Goal: Transaction & Acquisition: Obtain resource

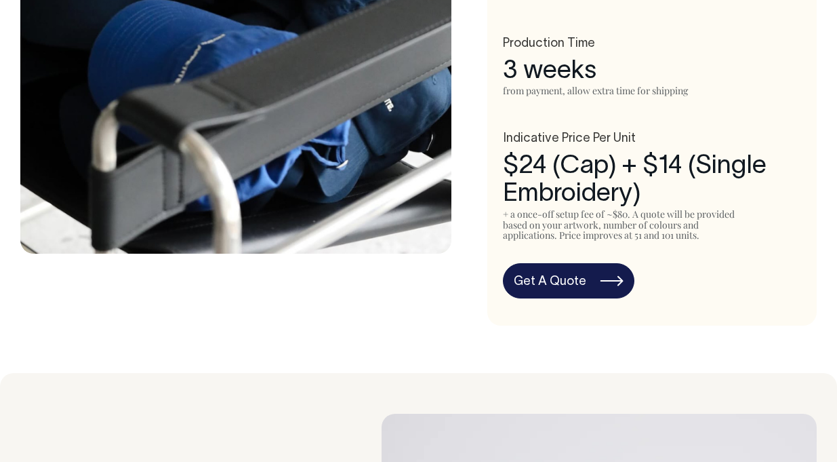
scroll to position [782, 0]
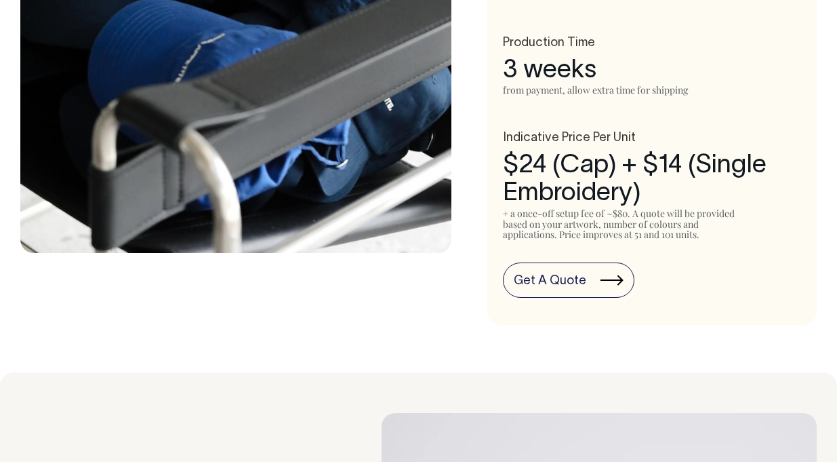
click at [578, 280] on link "Get A Quote" at bounding box center [568, 279] width 131 height 35
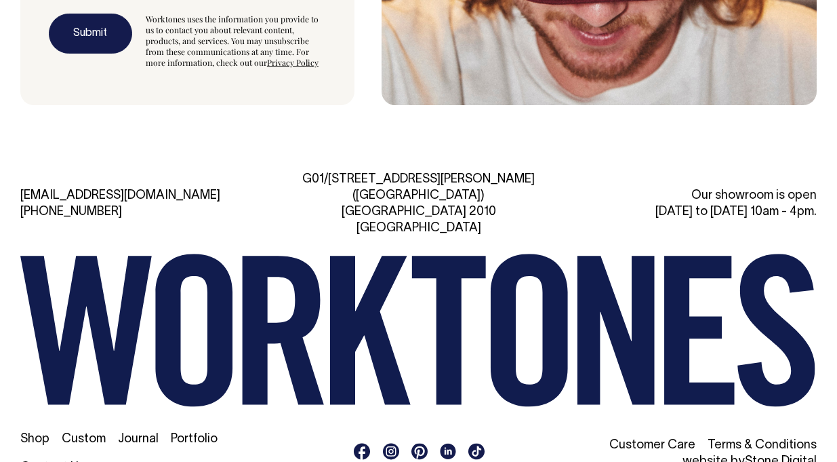
scroll to position [3703, 0]
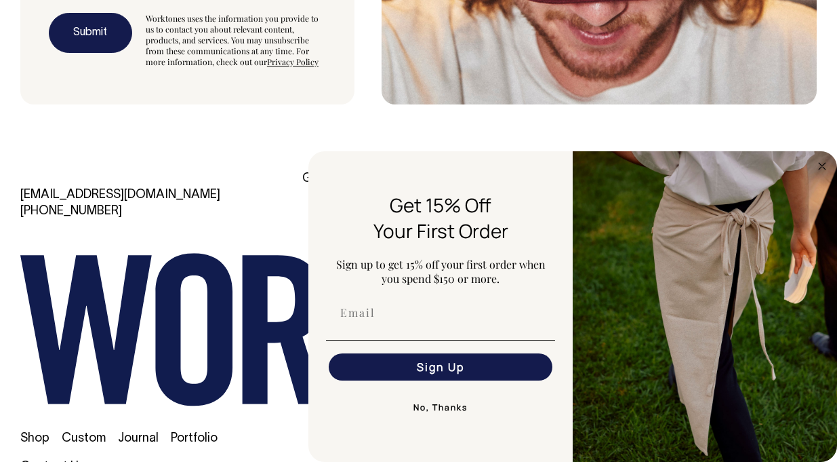
click at [102, 432] on link "Custom" at bounding box center [84, 438] width 44 height 12
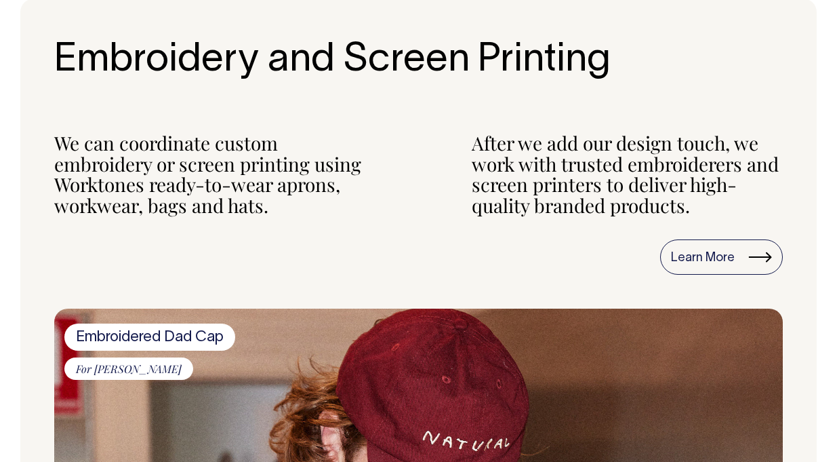
scroll to position [1521, 0]
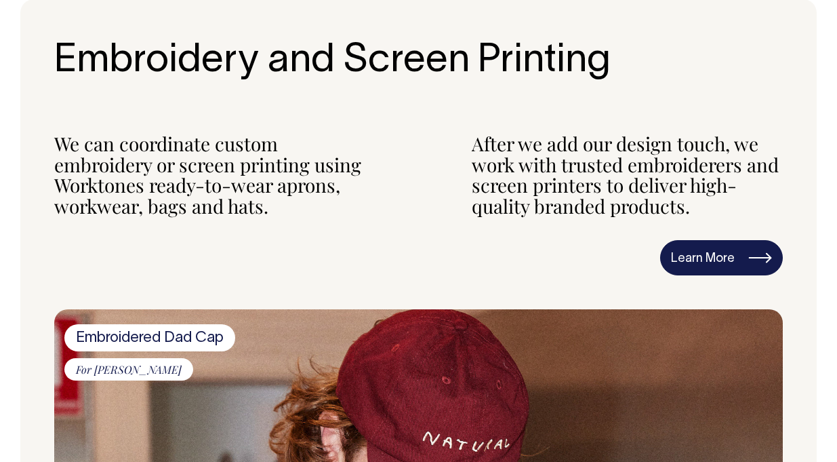
click at [694, 268] on link "Learn More" at bounding box center [721, 257] width 123 height 35
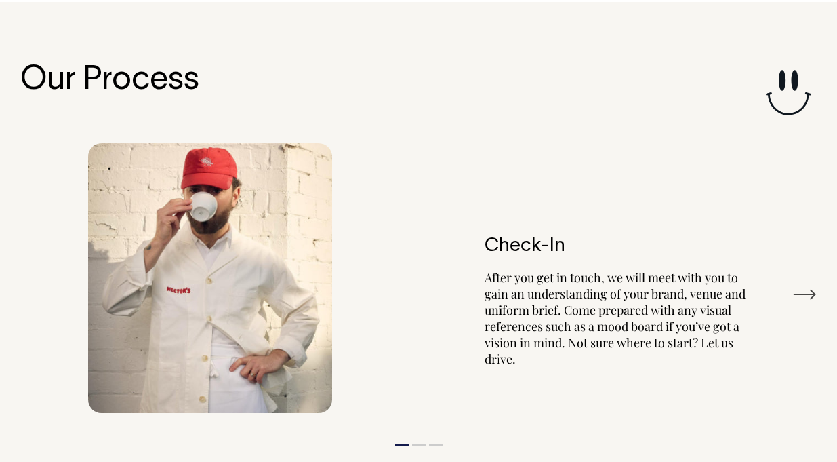
scroll to position [1492, 0]
click at [802, 288] on button "Next" at bounding box center [804, 295] width 24 height 20
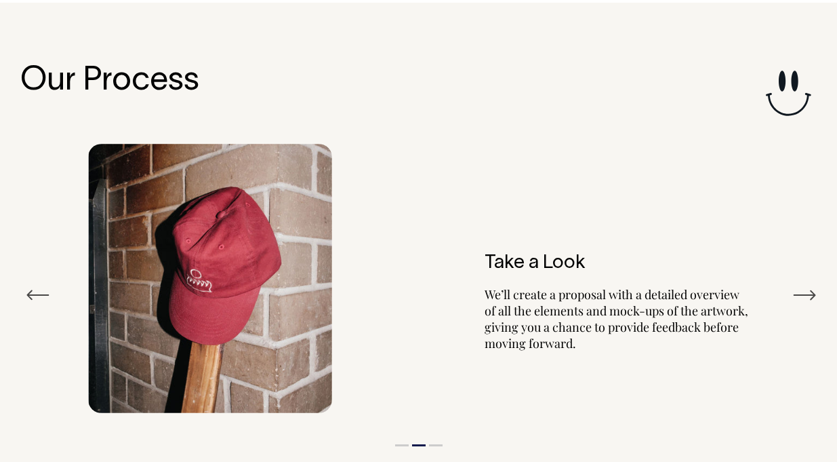
click at [802, 288] on button "Next" at bounding box center [804, 295] width 24 height 20
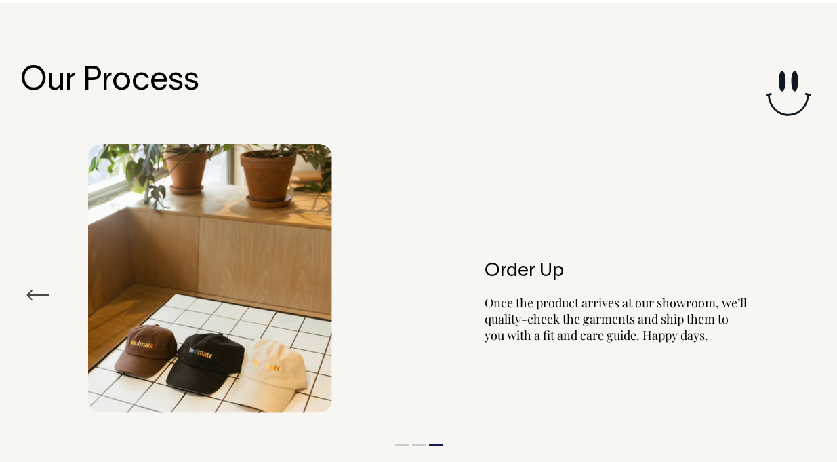
click at [802, 288] on div "Order Up Once the product arrives at our showroom, we’ll quality-check the garm…" at bounding box center [418, 278] width 796 height 310
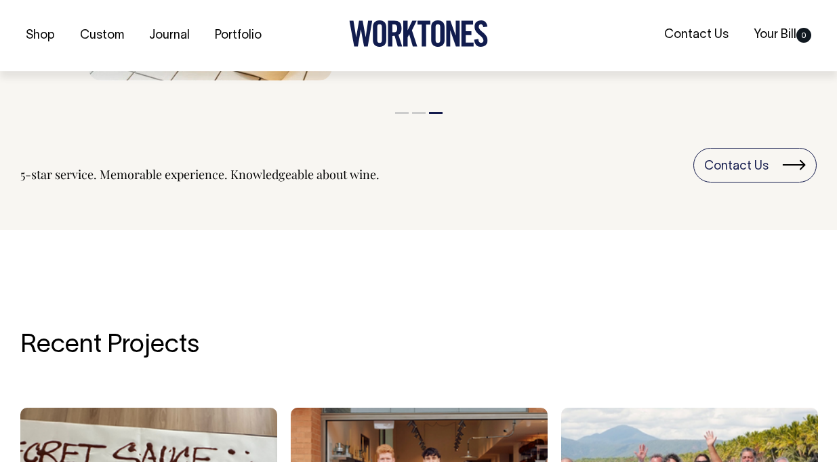
scroll to position [1826, 0]
